Goal: Download file/media

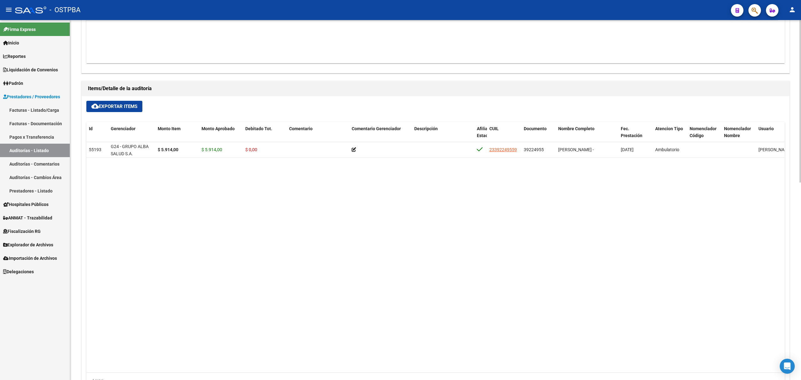
scroll to position [250, 0]
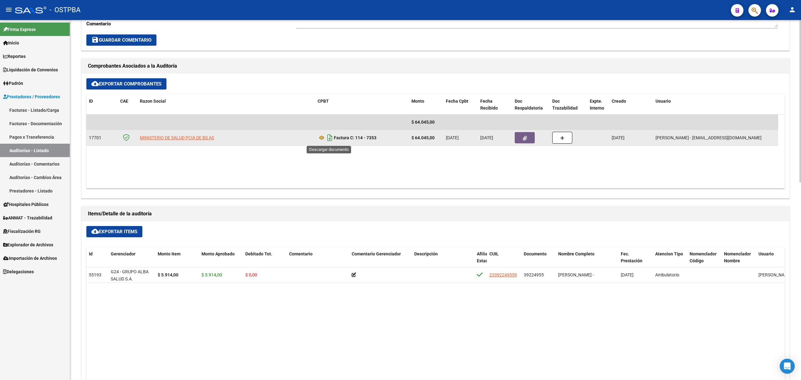
click at [330, 140] on icon "Descargar documento" at bounding box center [330, 138] width 8 height 10
click at [530, 139] on button "button" at bounding box center [525, 137] width 20 height 11
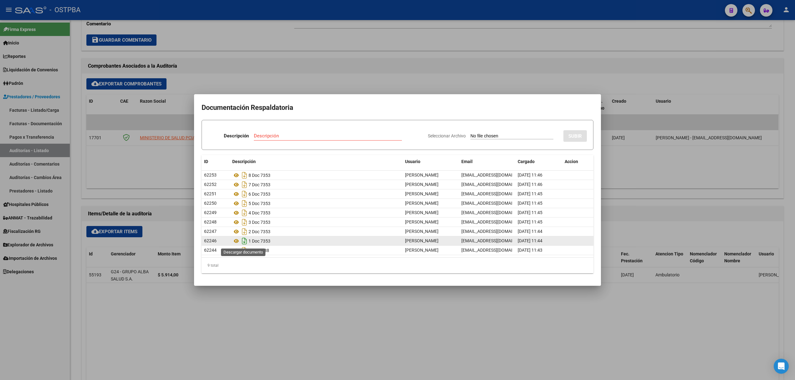
click at [246, 244] on icon "Descargar documento" at bounding box center [244, 241] width 8 height 10
drag, startPoint x: 243, startPoint y: 53, endPoint x: 130, endPoint y: 230, distance: 209.6
click at [240, 58] on div at bounding box center [397, 190] width 795 height 380
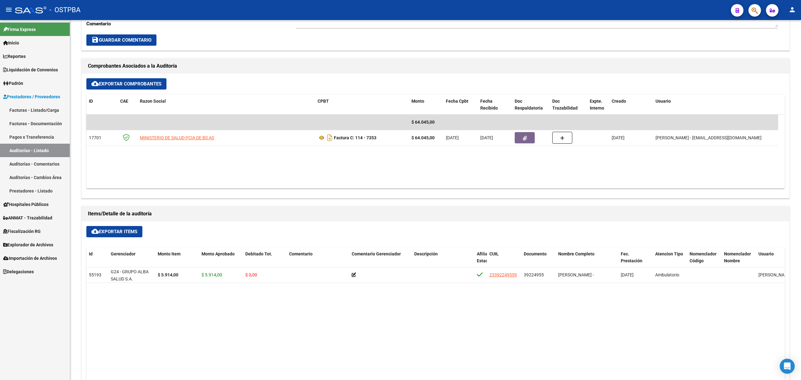
click at [21, 151] on link "Auditorías - Listado" at bounding box center [35, 150] width 70 height 13
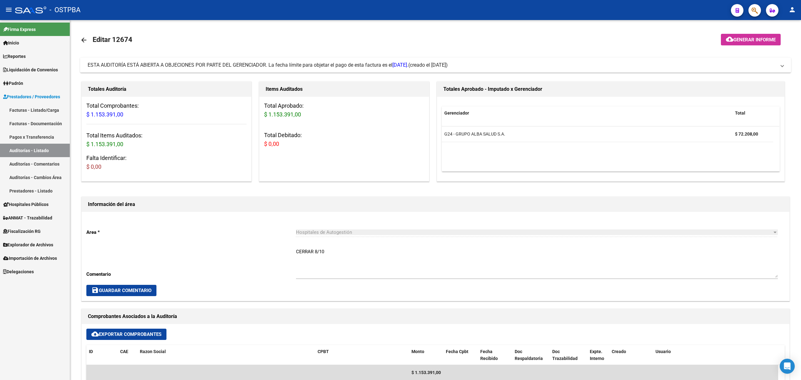
click at [44, 148] on link "Auditorías - Listado" at bounding box center [35, 150] width 70 height 13
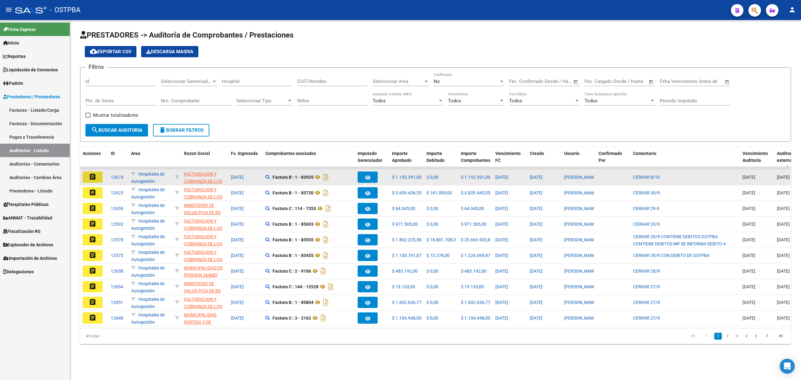
click at [95, 175] on mat-icon "assignment" at bounding box center [93, 177] width 8 height 8
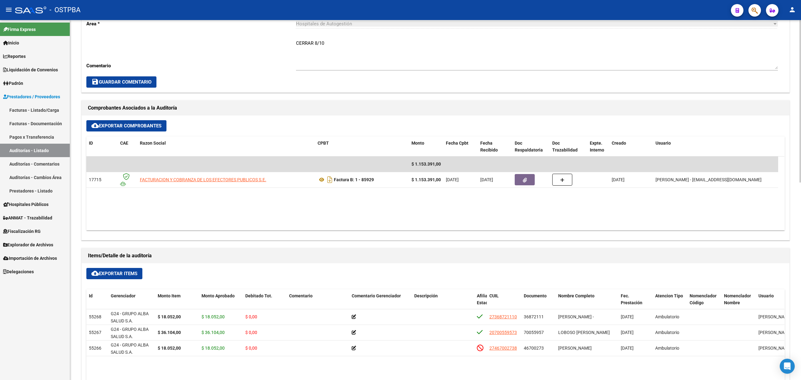
scroll to position [250, 0]
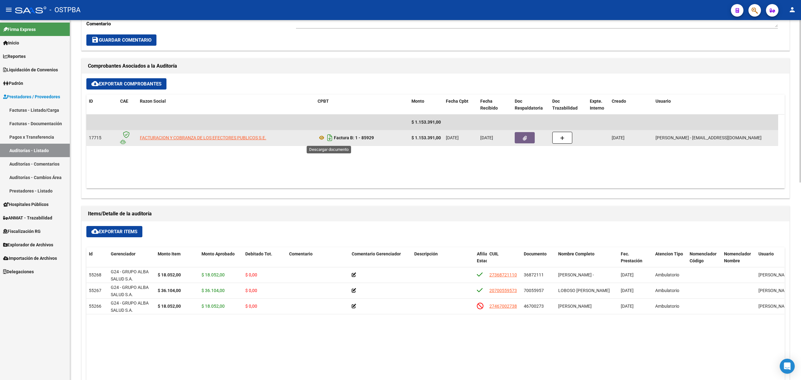
click at [330, 138] on icon "Descargar documento" at bounding box center [330, 138] width 8 height 10
click at [521, 141] on button "button" at bounding box center [525, 137] width 20 height 11
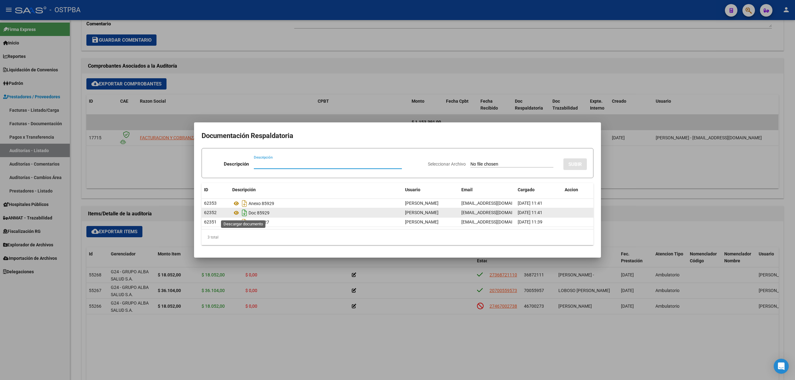
click at [242, 213] on icon "Descargar documento" at bounding box center [244, 213] width 8 height 10
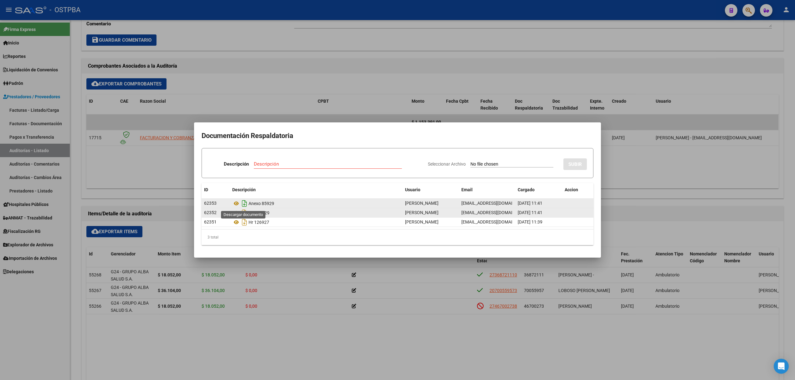
click at [245, 202] on icon "Descargar documento" at bounding box center [244, 203] width 8 height 10
click at [237, 77] on div at bounding box center [397, 190] width 795 height 380
